Goal: Information Seeking & Learning: Learn about a topic

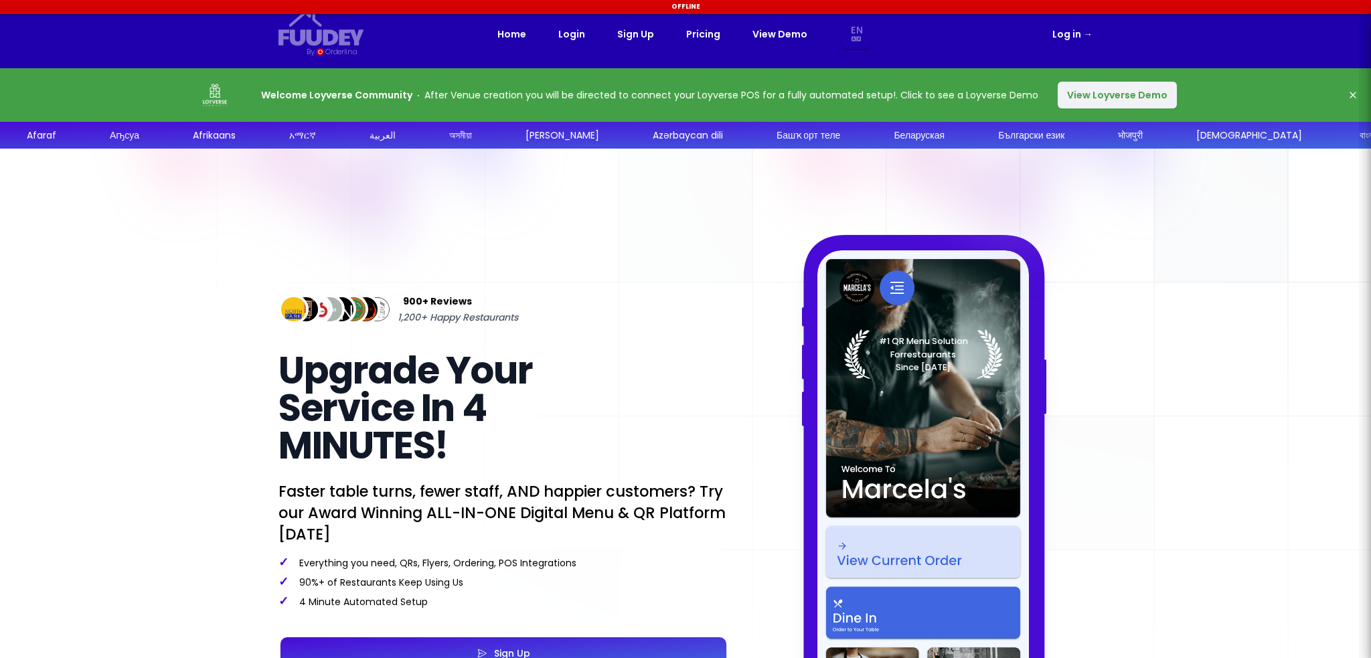
select select "en"
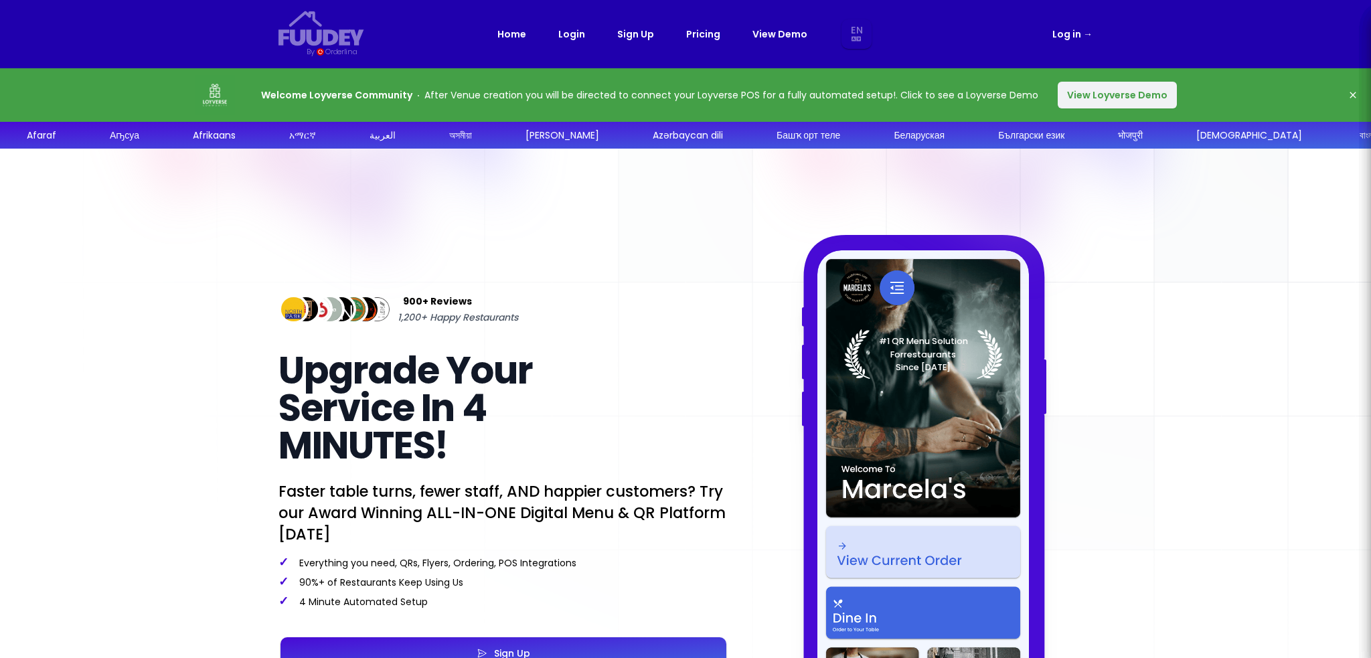
click at [636, 37] on link "Sign Up" at bounding box center [635, 34] width 37 height 16
select select "en"
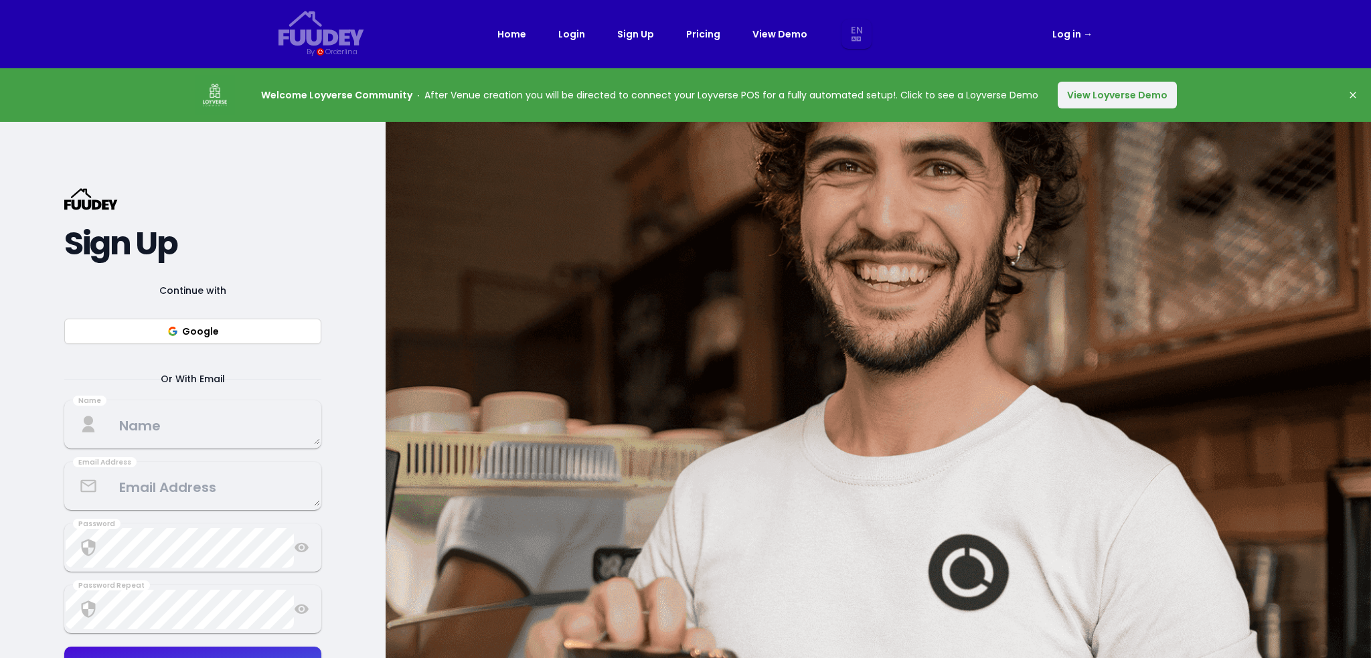
select select "en"
click at [584, 40] on link "Login" at bounding box center [571, 34] width 27 height 16
select select "en"
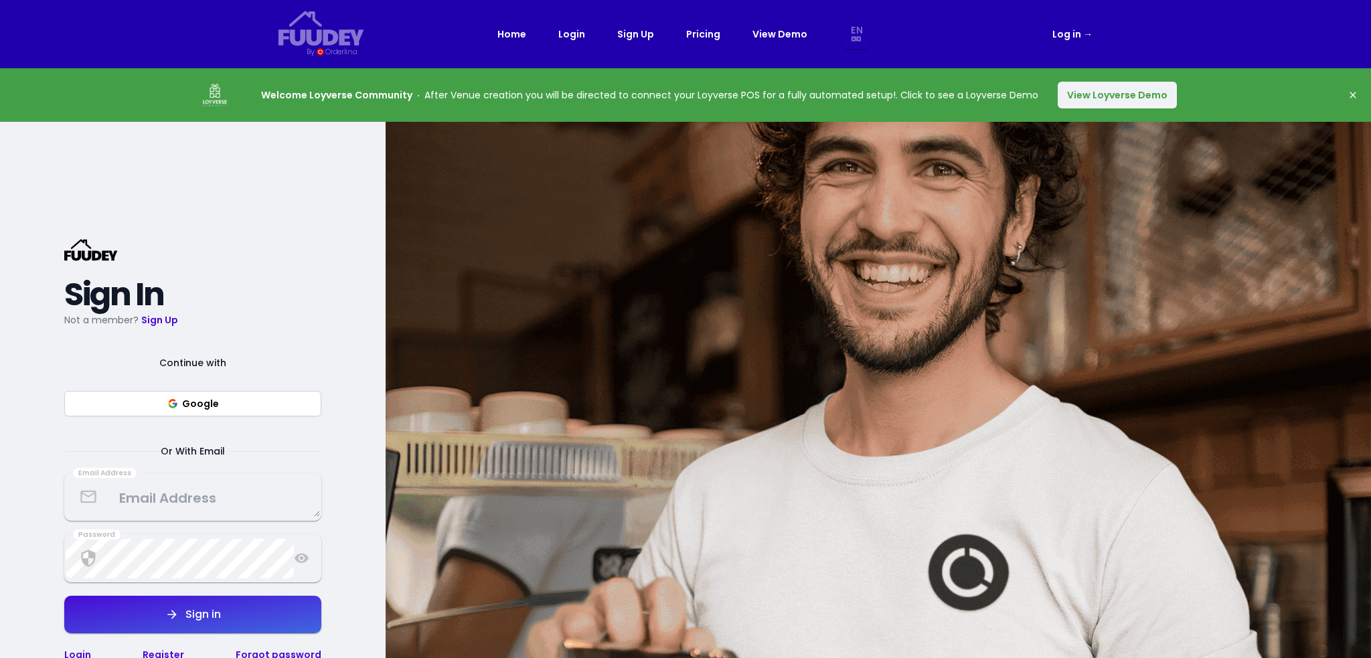
click at [526, 37] on link "Home" at bounding box center [511, 34] width 29 height 16
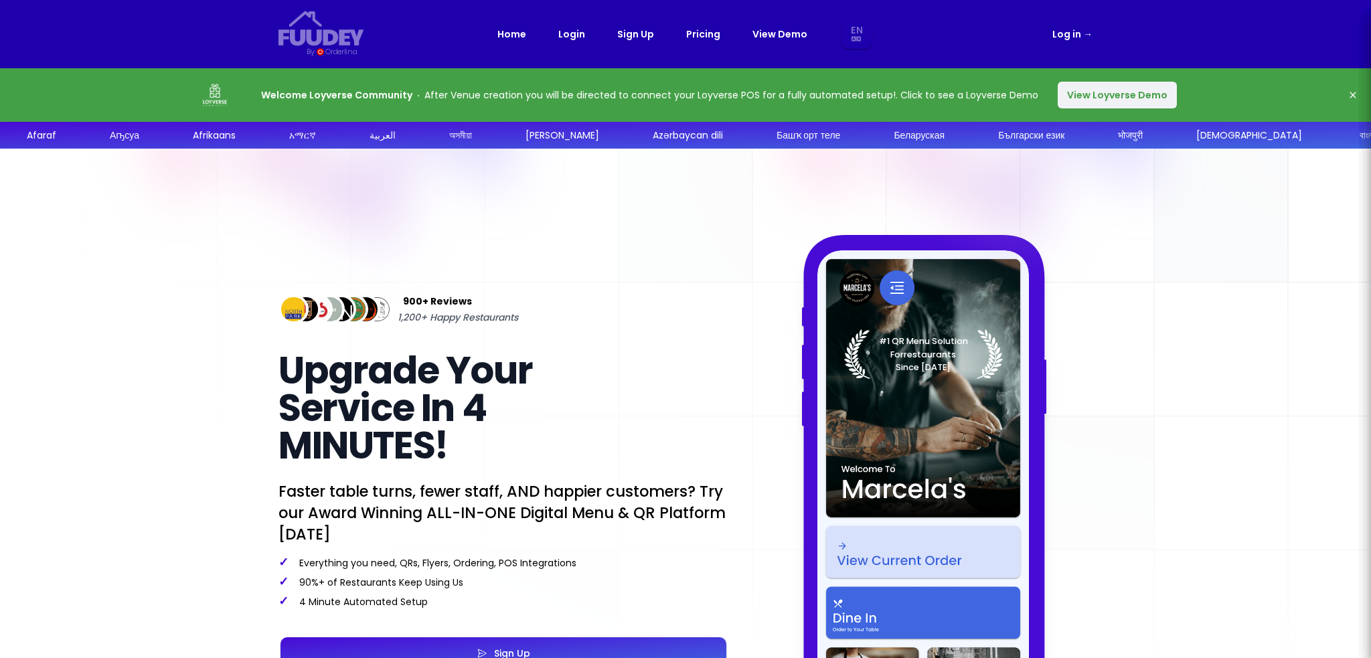
select select "en"
click at [668, 35] on div "Home Login Sign Up Pricing View Demo En Aa Ab Af Am Ar As Ay Az Ba Be Bg Bh Bi …" at bounding box center [685, 34] width 376 height 30
click at [684, 35] on div "Home Login Sign Up Pricing View Demo En Aa Ab Af Am Ar As Ay Az Ba Be Bg Bh Bi …" at bounding box center [685, 34] width 376 height 30
click at [698, 34] on link "Pricing" at bounding box center [703, 34] width 34 height 16
select select "en"
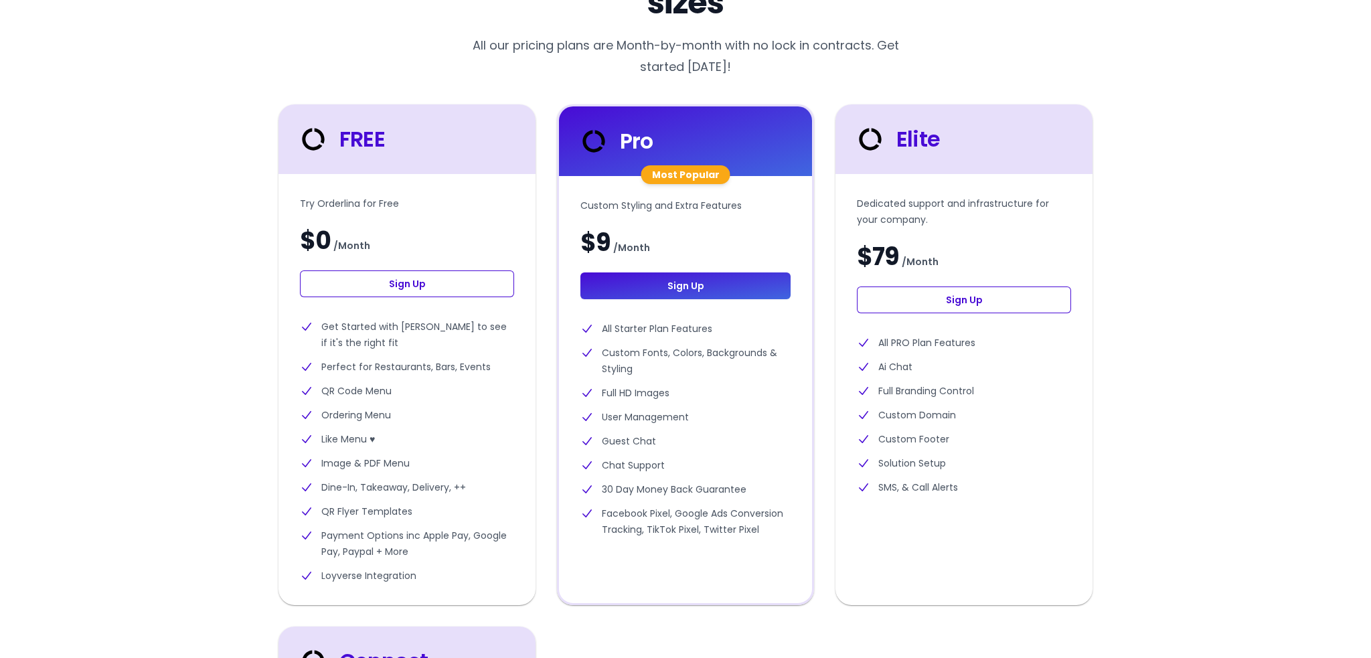
scroll to position [335, 0]
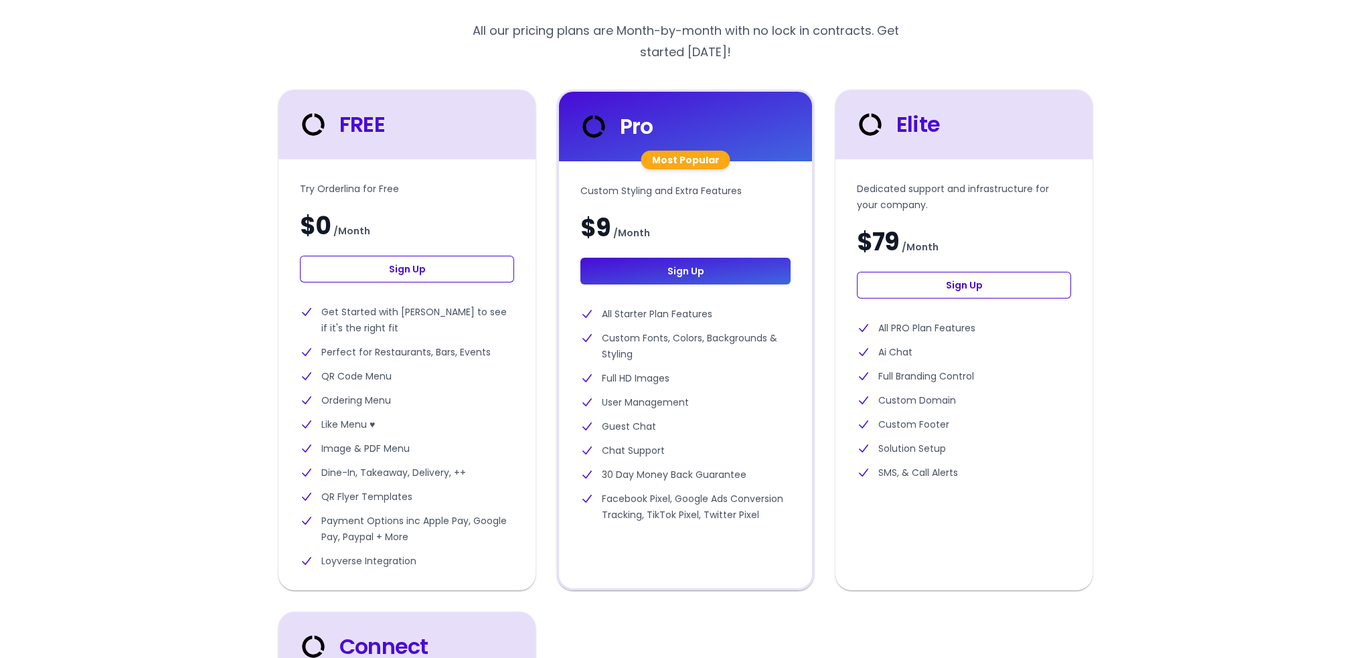
select select "en"
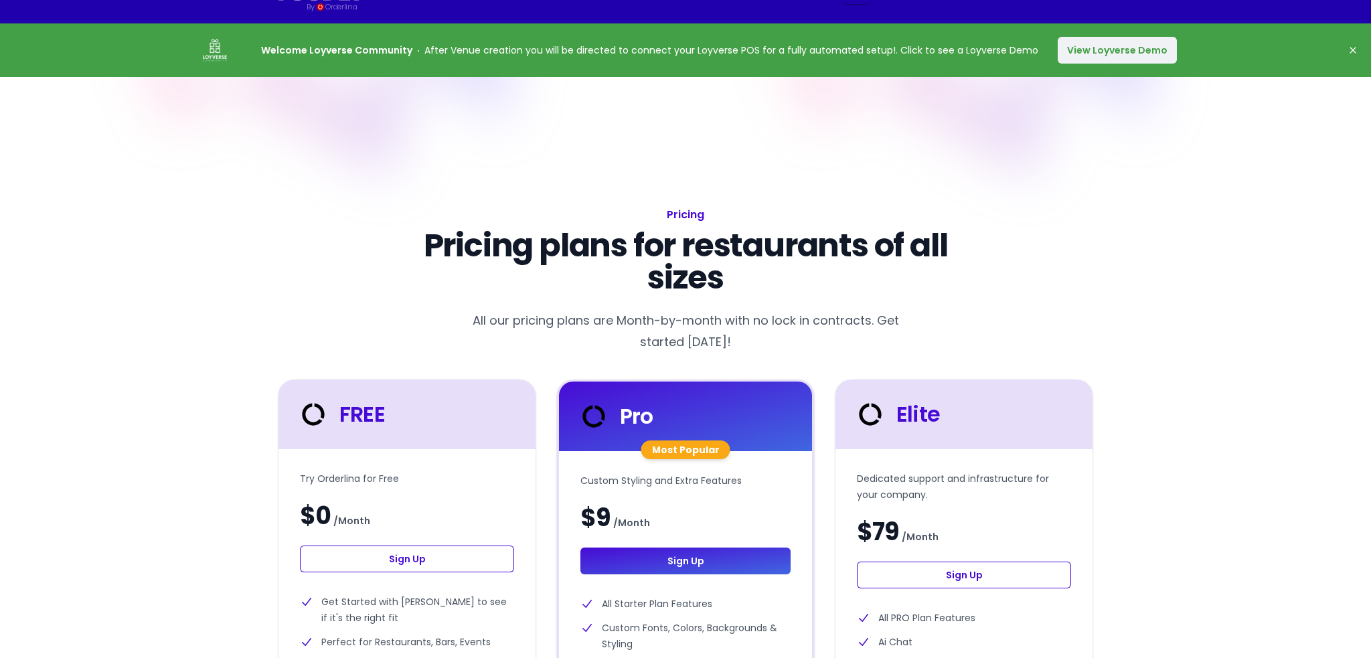
scroll to position [0, 0]
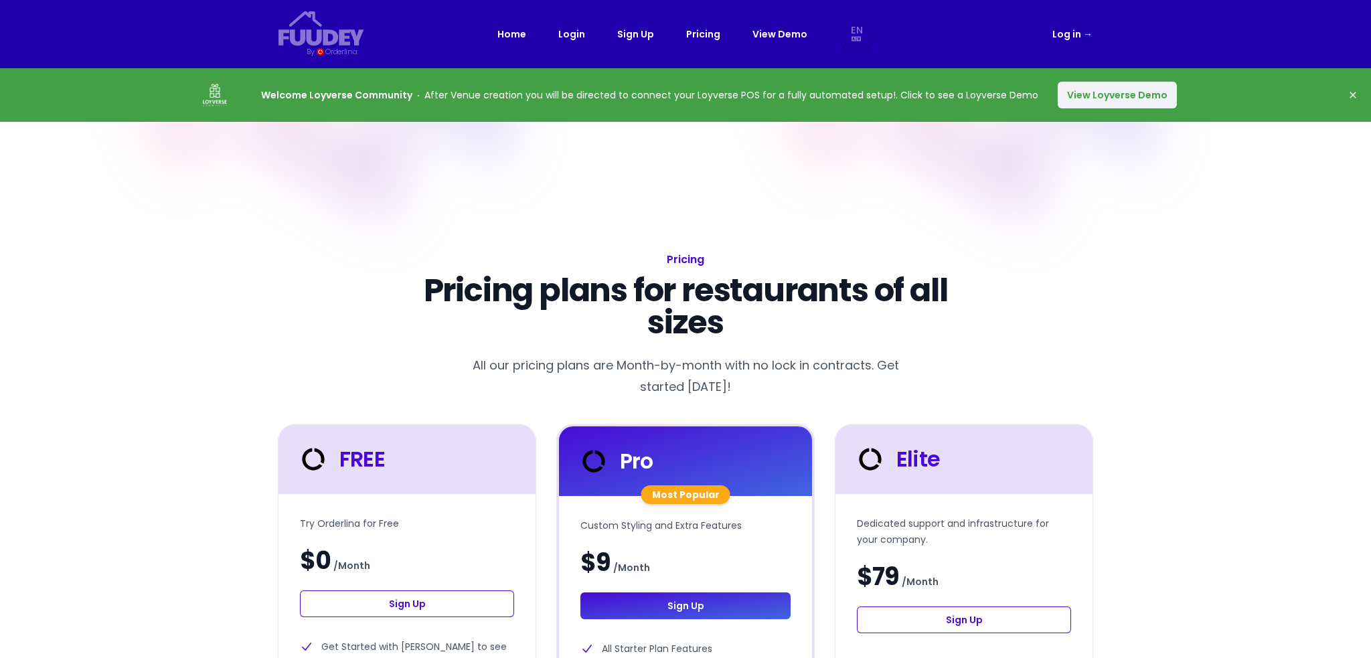
click at [506, 31] on link "Home" at bounding box center [511, 34] width 29 height 16
select select "en"
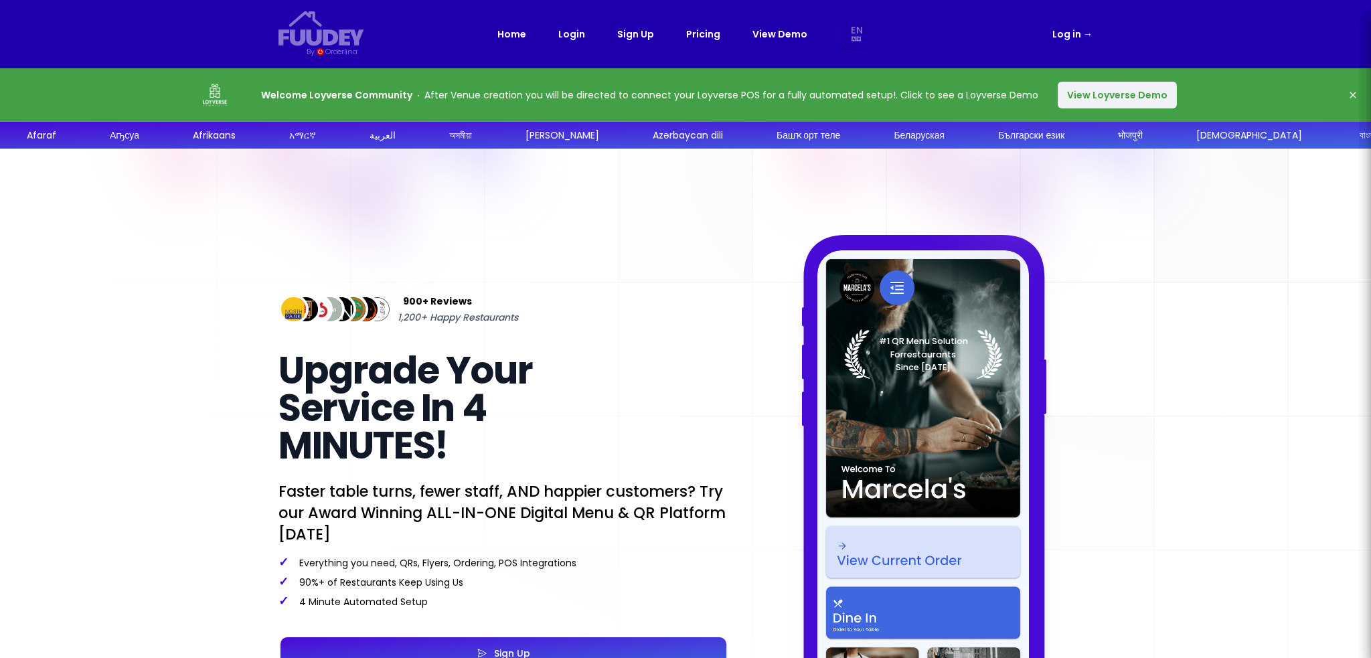
drag, startPoint x: 663, startPoint y: 394, endPoint x: 669, endPoint y: 181, distance: 213.6
click at [750, 33] on div "Home Login Sign Up Pricing View Demo En Aa Ab Af Am Ar As Ay Az Ba Be Bg Bh Bi …" at bounding box center [685, 34] width 376 height 30
click at [762, 33] on link "View Demo" at bounding box center [780, 34] width 55 height 16
select select "en"
drag, startPoint x: 745, startPoint y: 364, endPoint x: 718, endPoint y: 92, distance: 273.8
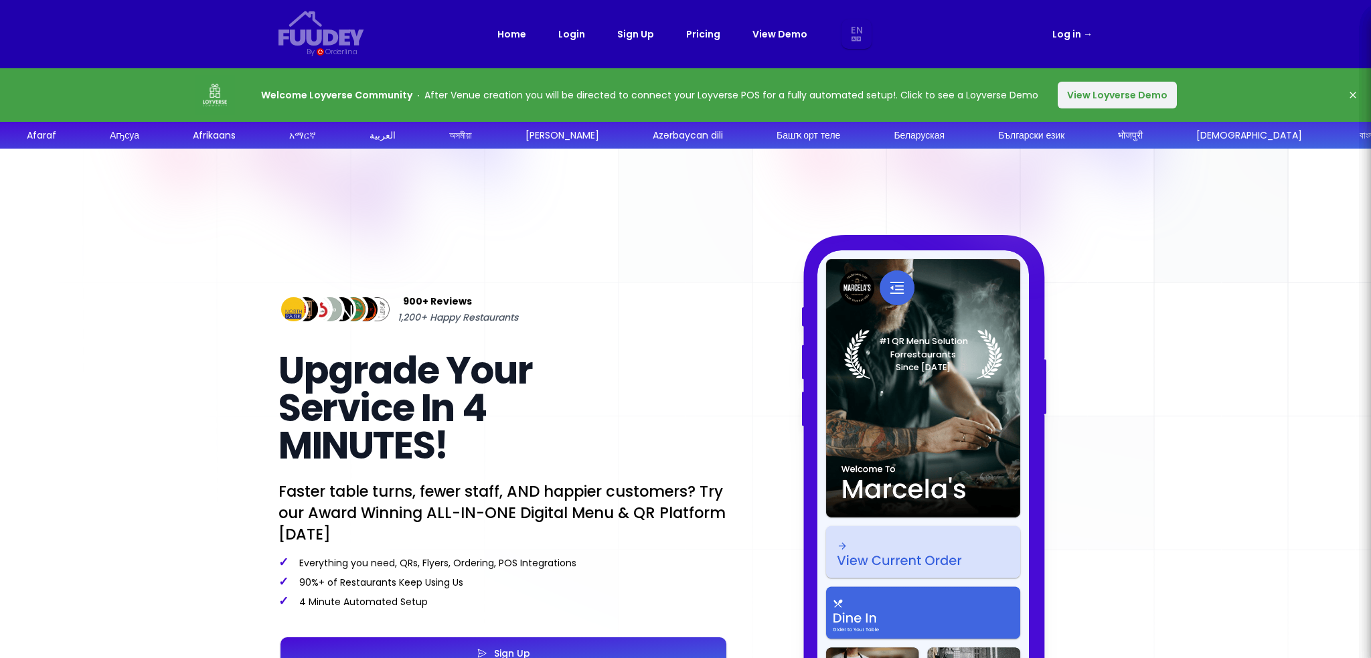
click at [696, 36] on link "Pricing" at bounding box center [703, 34] width 34 height 16
select select "en"
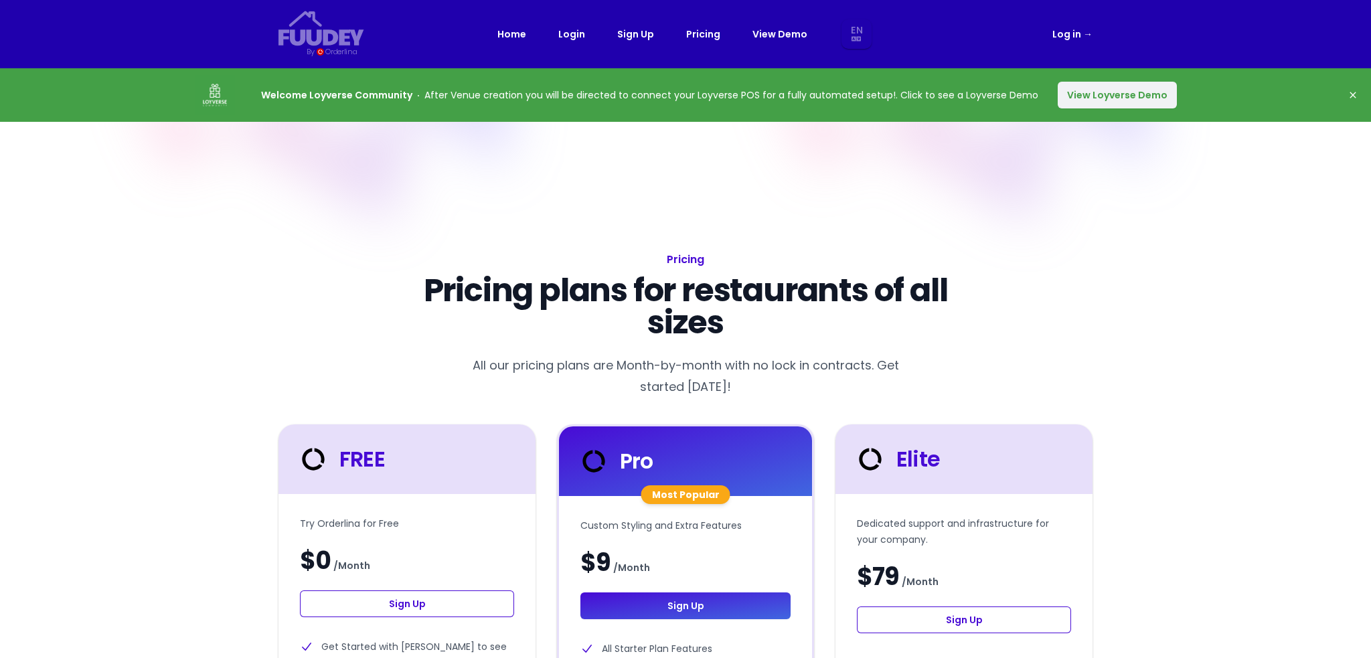
select select "en"
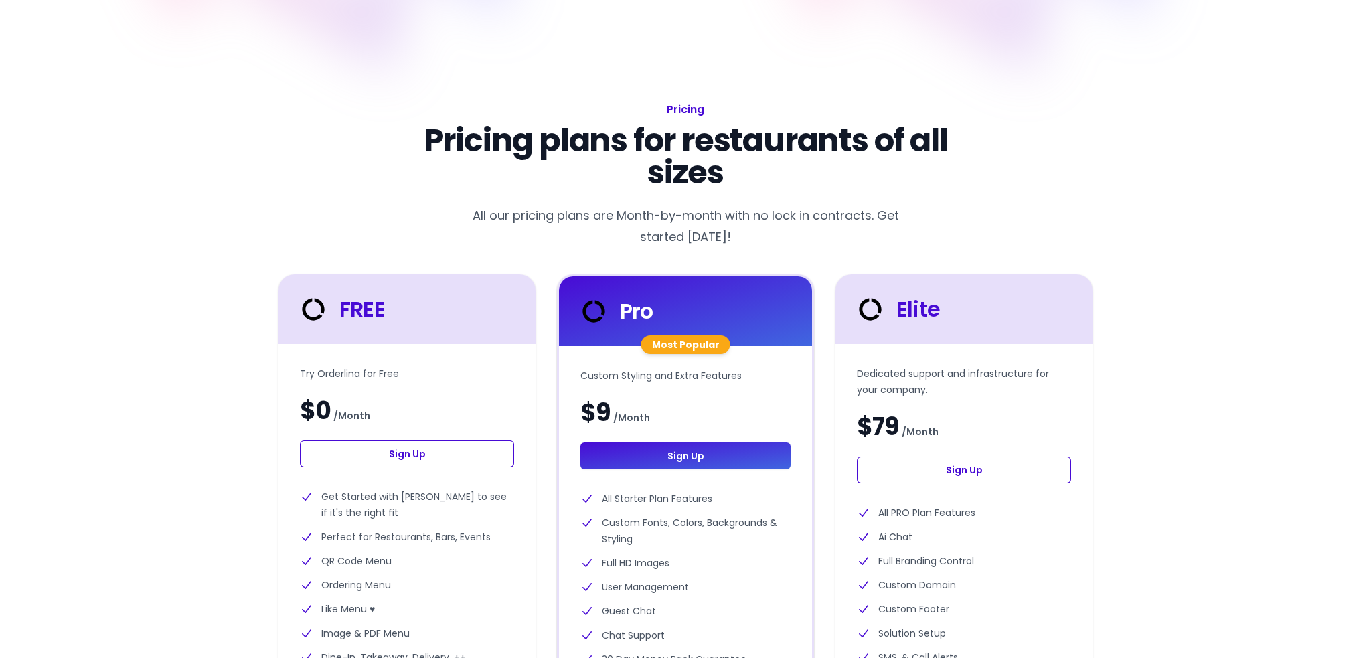
scroll to position [201, 0]
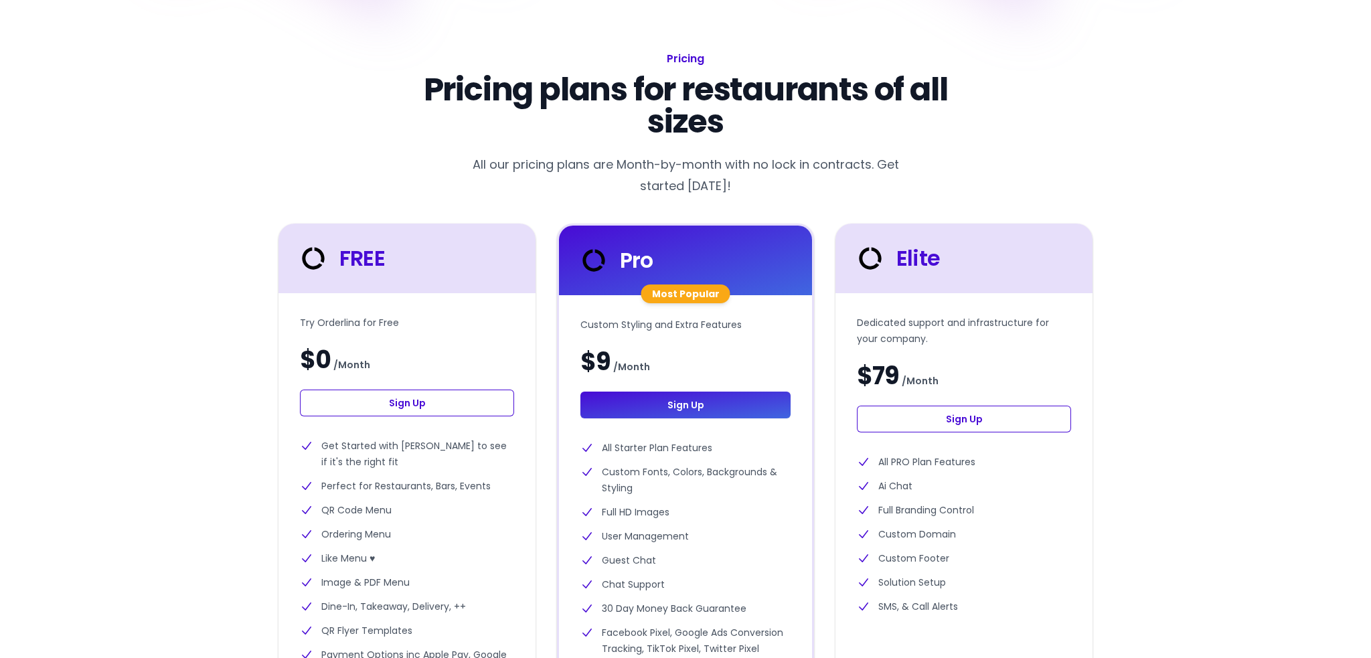
select select "en"
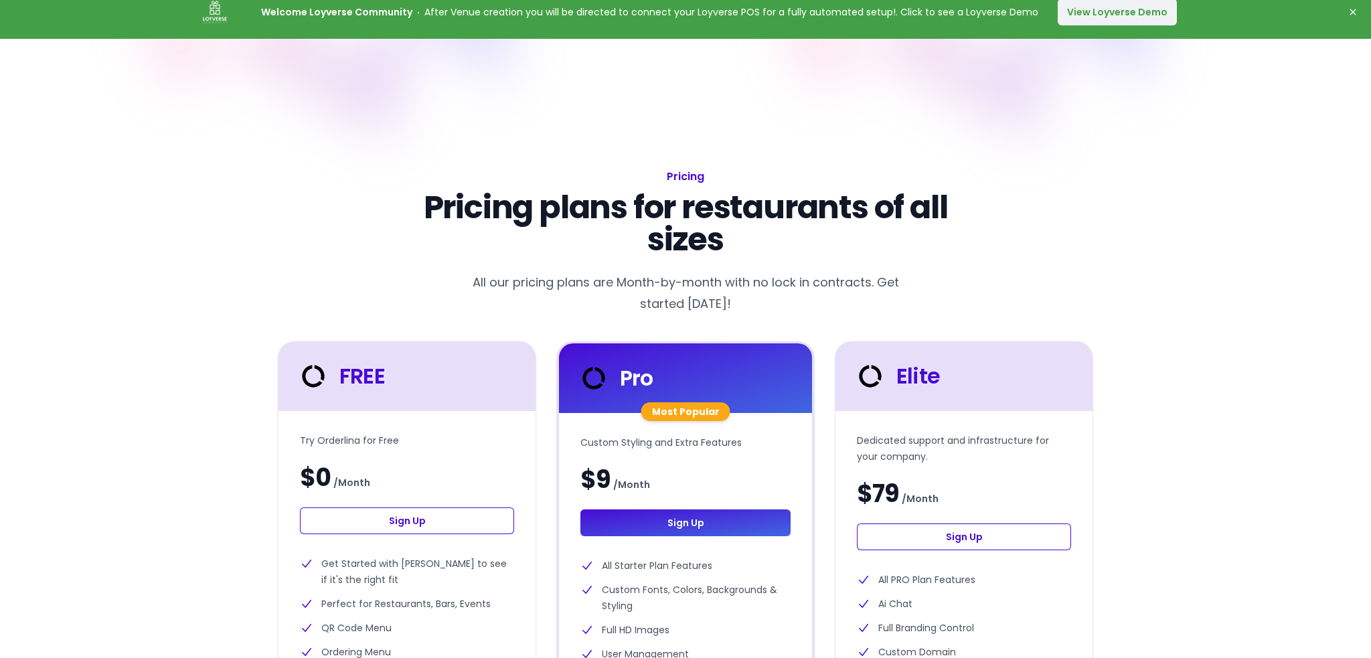
scroll to position [0, 0]
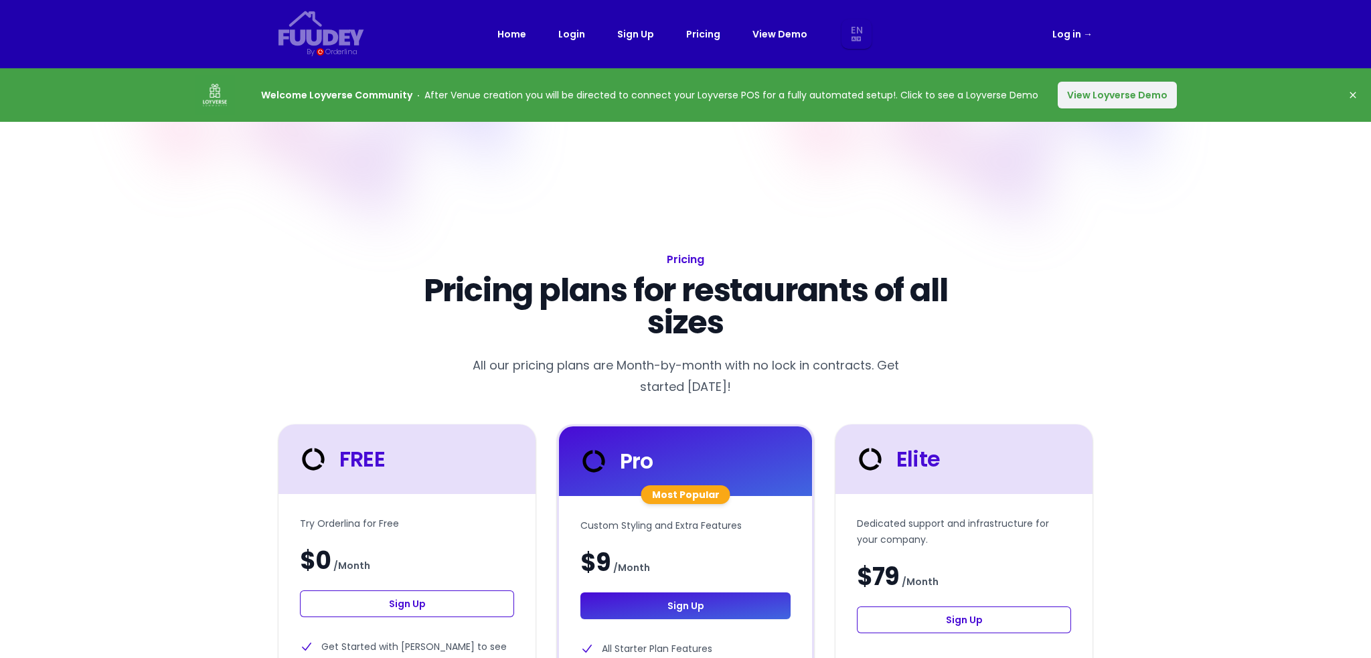
select select "en"
